Goal: Task Accomplishment & Management: Manage account settings

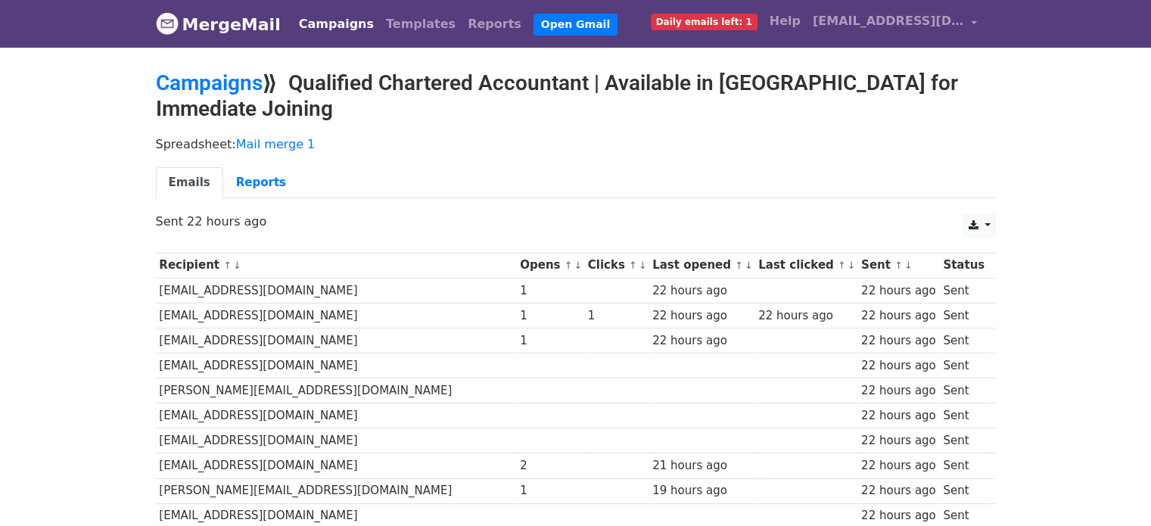
click at [325, 19] on link "Campaigns" at bounding box center [336, 24] width 87 height 30
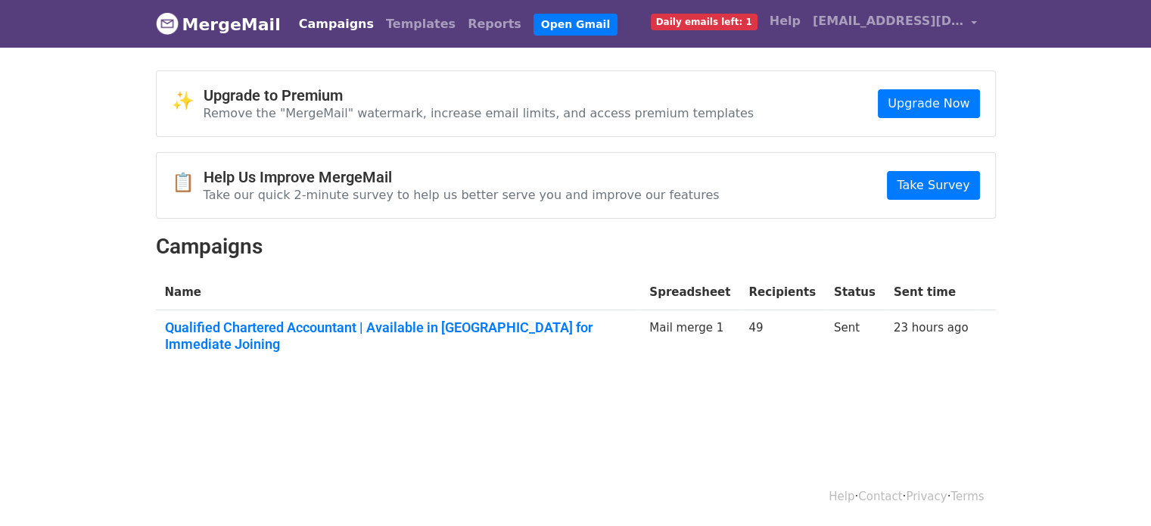
click at [730, 23] on span "Daily emails left: 1" at bounding box center [704, 22] width 107 height 17
click at [354, 326] on link "Qualified Chartered Accountant | Available in Dubai for Immediate Joining" at bounding box center [398, 335] width 467 height 33
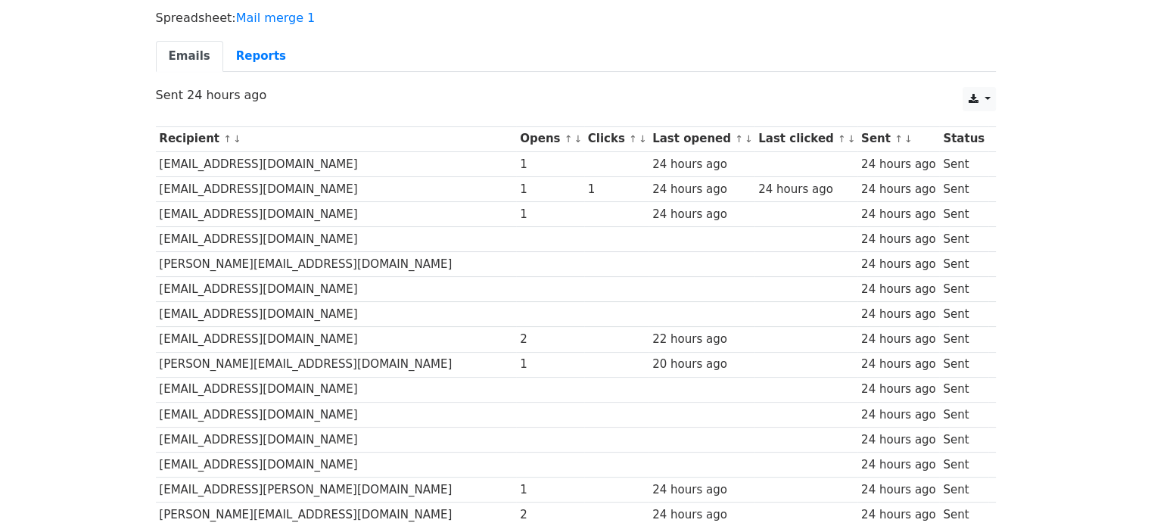
scroll to position [130, 0]
